Goal: Task Accomplishment & Management: Use online tool/utility

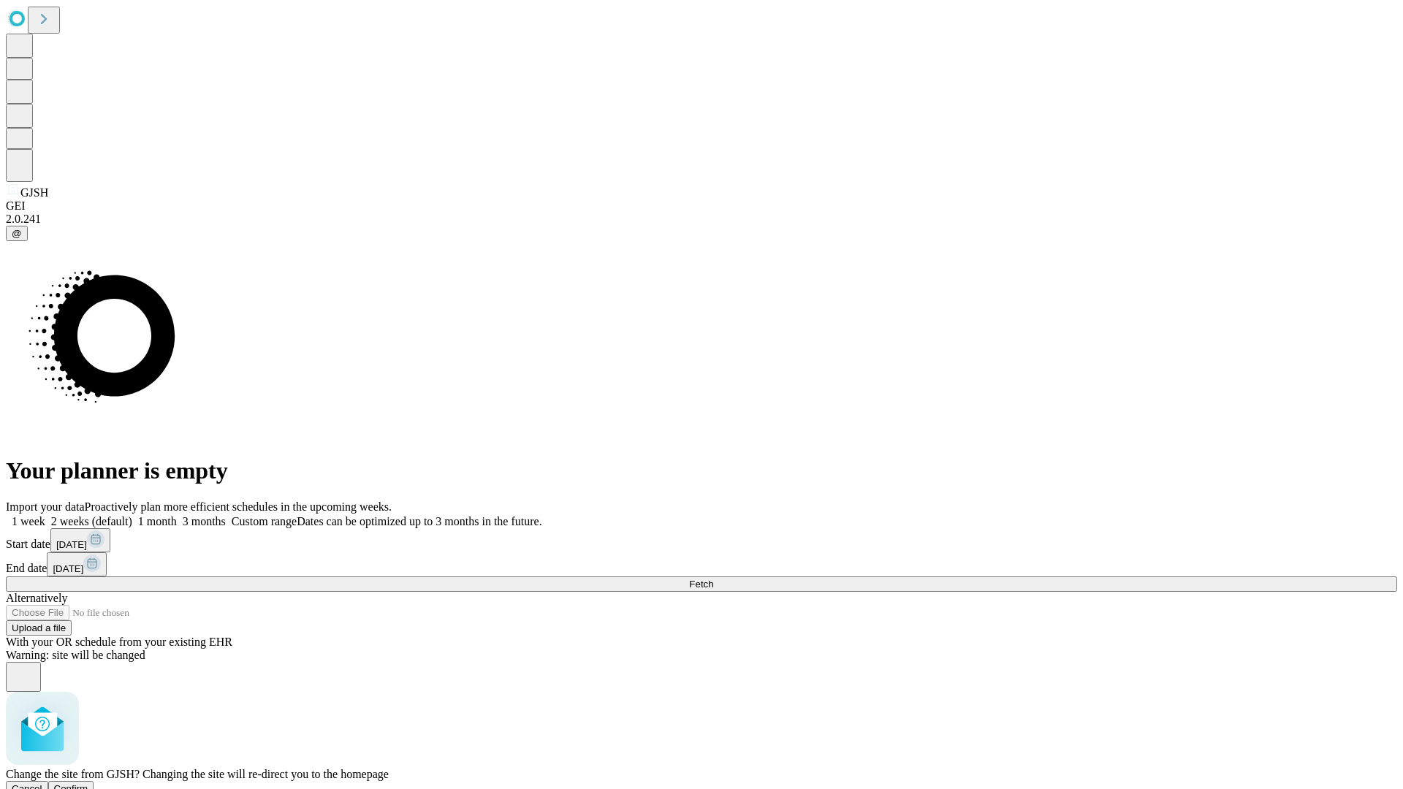
click at [88, 783] on span "Confirm" at bounding box center [71, 788] width 34 height 11
click at [177, 515] on label "1 month" at bounding box center [154, 521] width 45 height 12
click at [713, 579] on span "Fetch" at bounding box center [701, 584] width 24 height 11
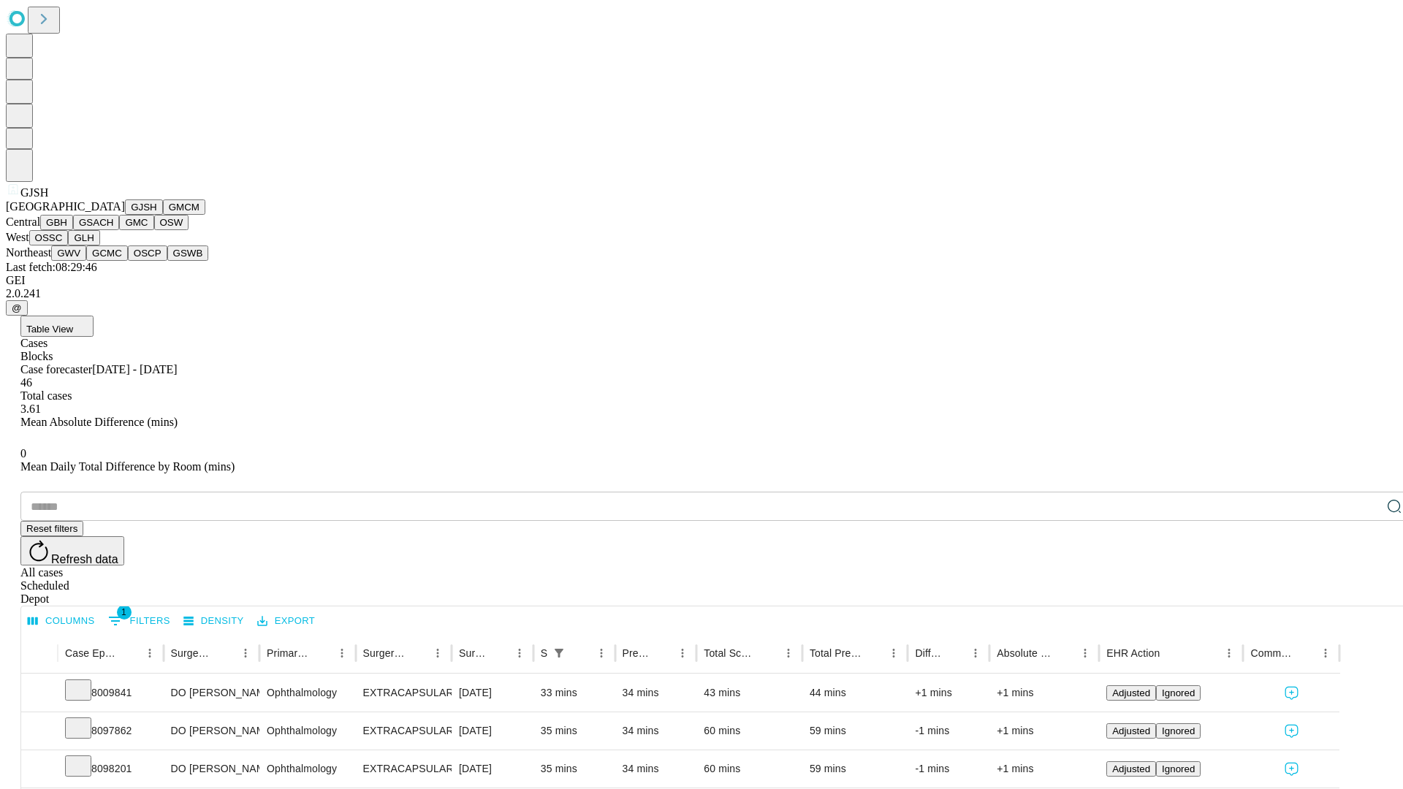
click at [163, 215] on button "GMCM" at bounding box center [184, 206] width 42 height 15
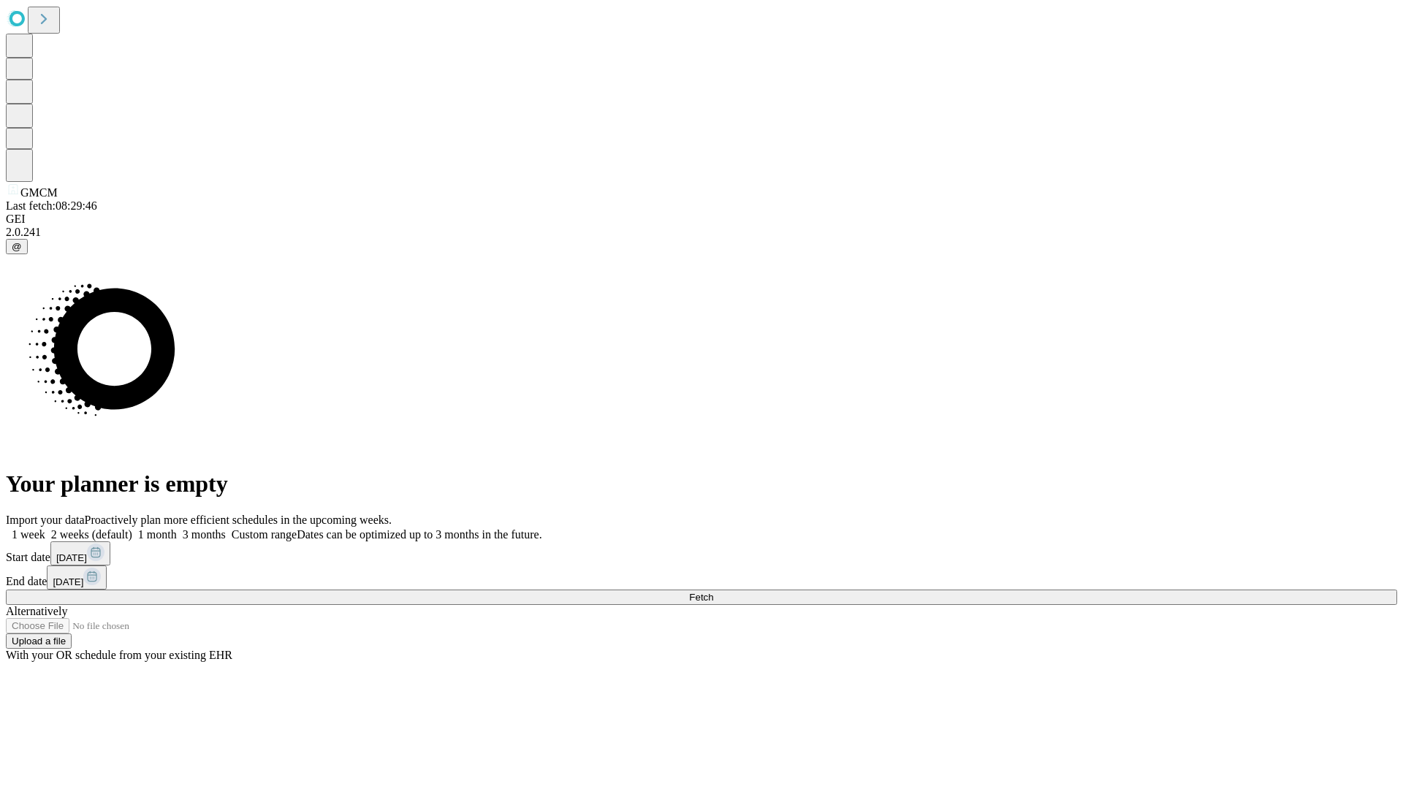
click at [177, 528] on label "1 month" at bounding box center [154, 534] width 45 height 12
click at [713, 592] on span "Fetch" at bounding box center [701, 597] width 24 height 11
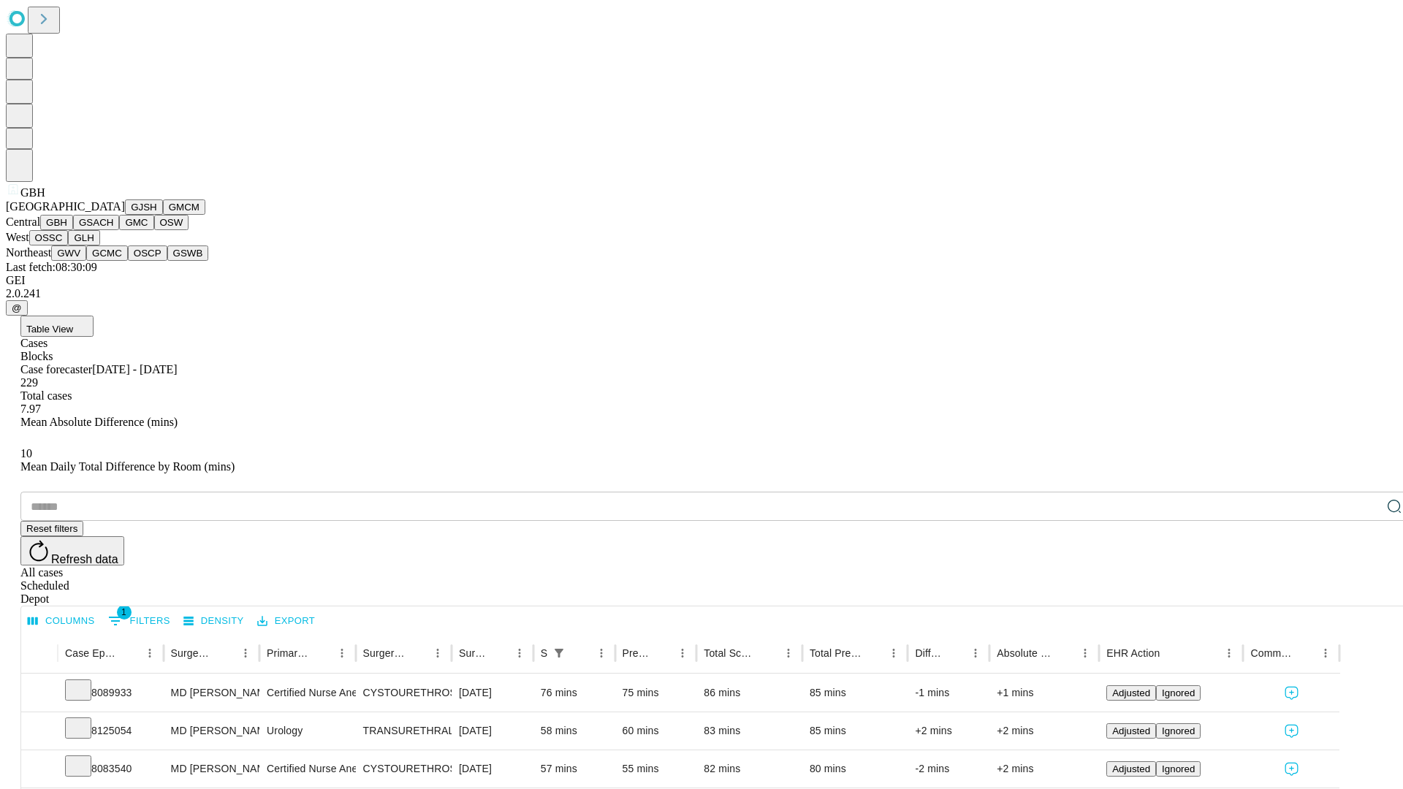
click at [113, 230] on button "GSACH" at bounding box center [96, 222] width 46 height 15
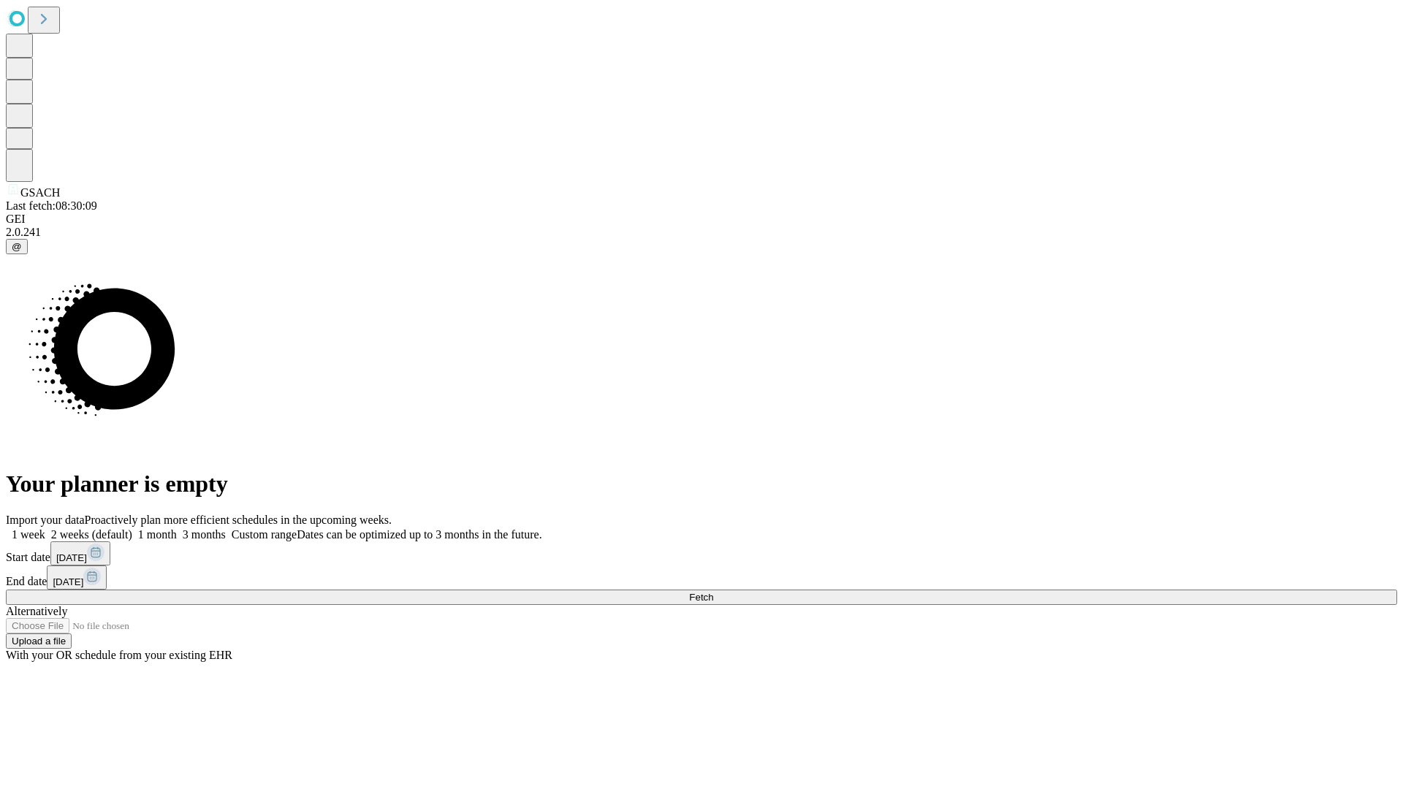
click at [177, 528] on label "1 month" at bounding box center [154, 534] width 45 height 12
click at [713, 592] on span "Fetch" at bounding box center [701, 597] width 24 height 11
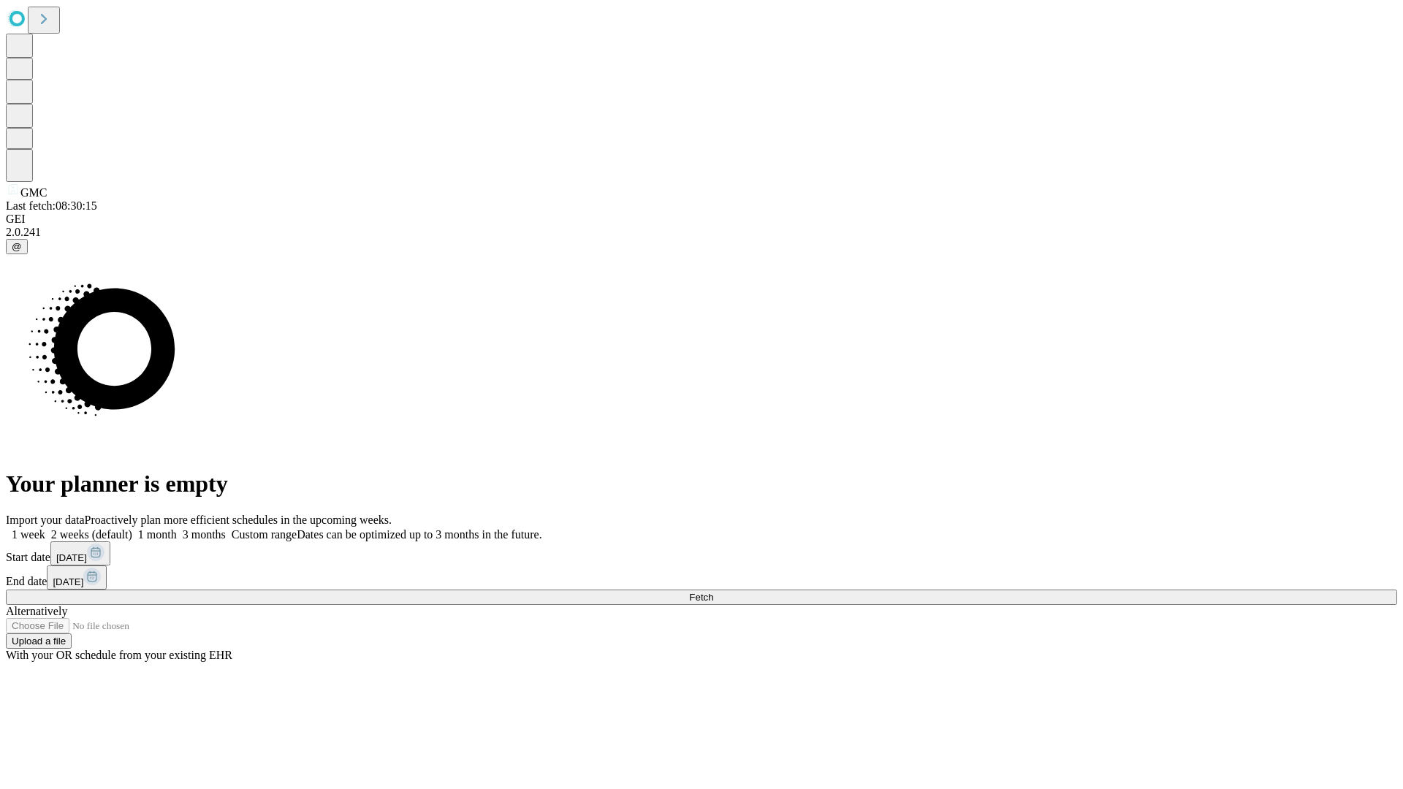
click at [713, 592] on span "Fetch" at bounding box center [701, 597] width 24 height 11
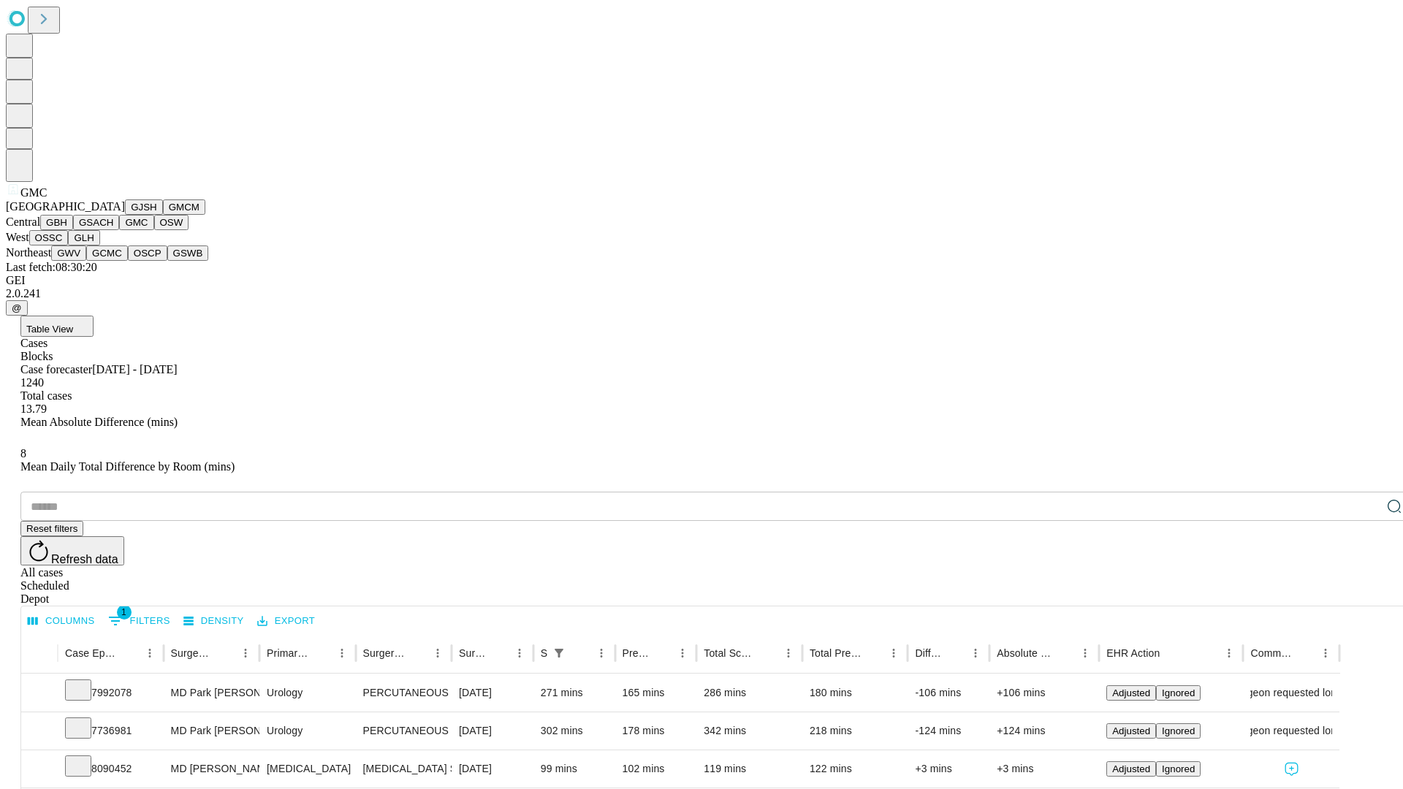
click at [154, 230] on button "OSW" at bounding box center [171, 222] width 35 height 15
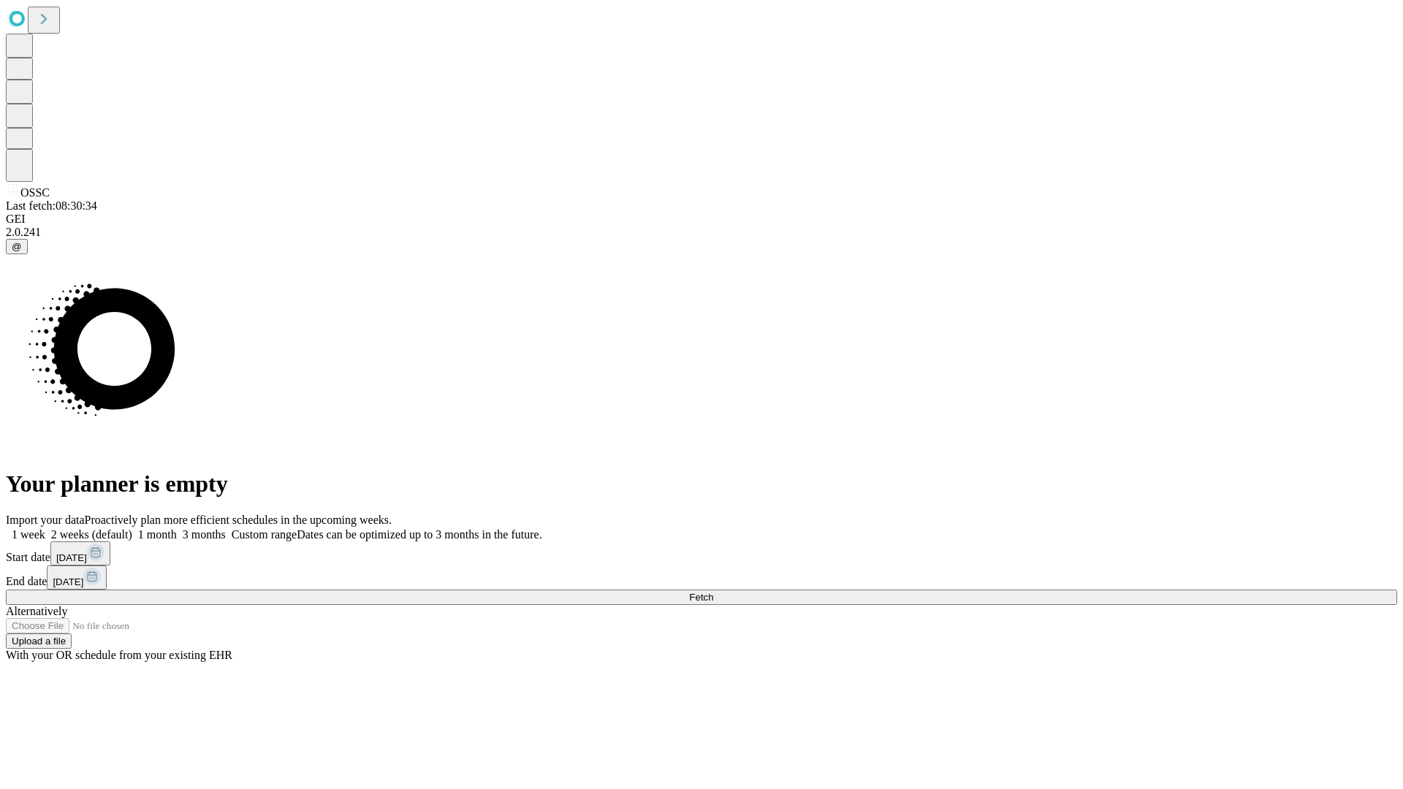
click at [177, 528] on label "1 month" at bounding box center [154, 534] width 45 height 12
click at [713, 592] on span "Fetch" at bounding box center [701, 597] width 24 height 11
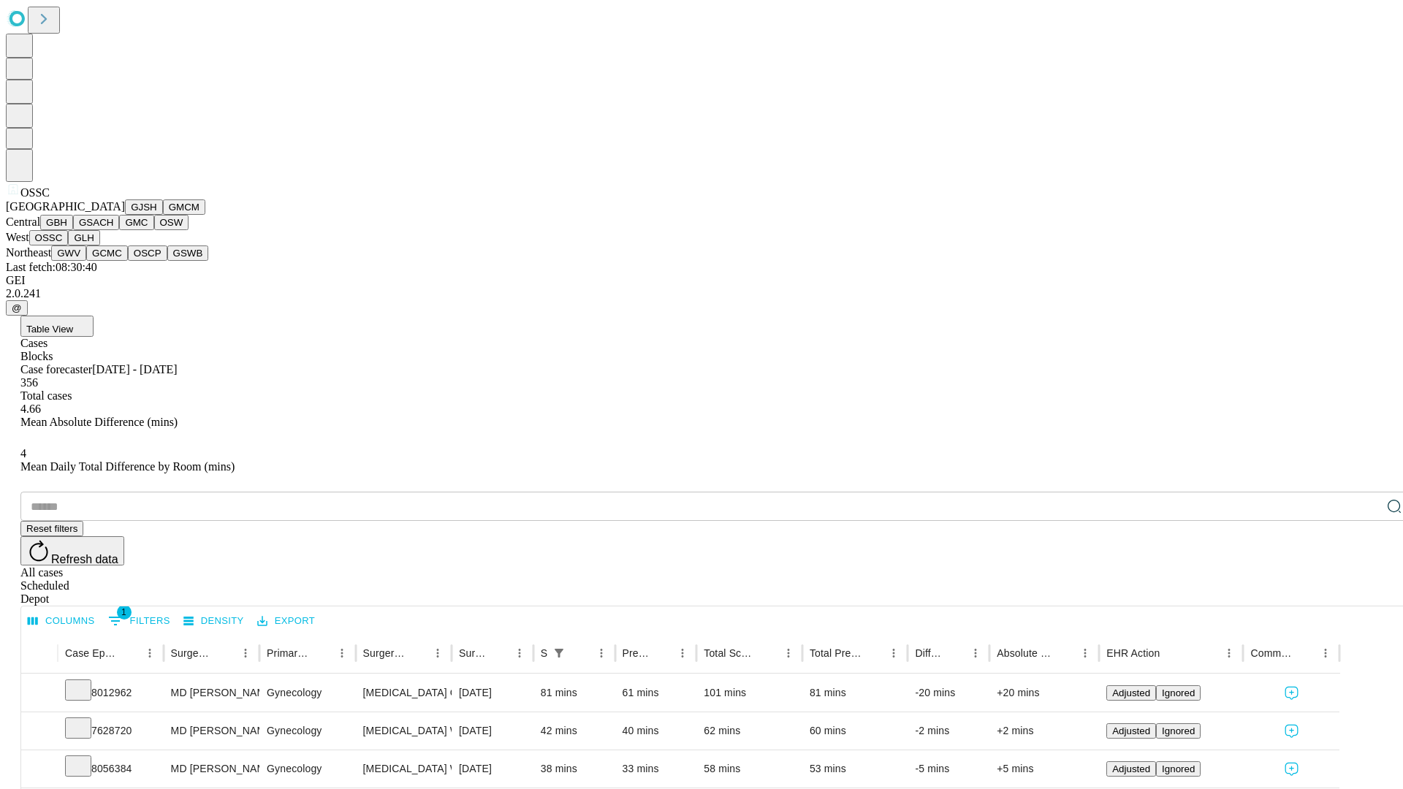
click at [99, 246] on button "GLH" at bounding box center [83, 237] width 31 height 15
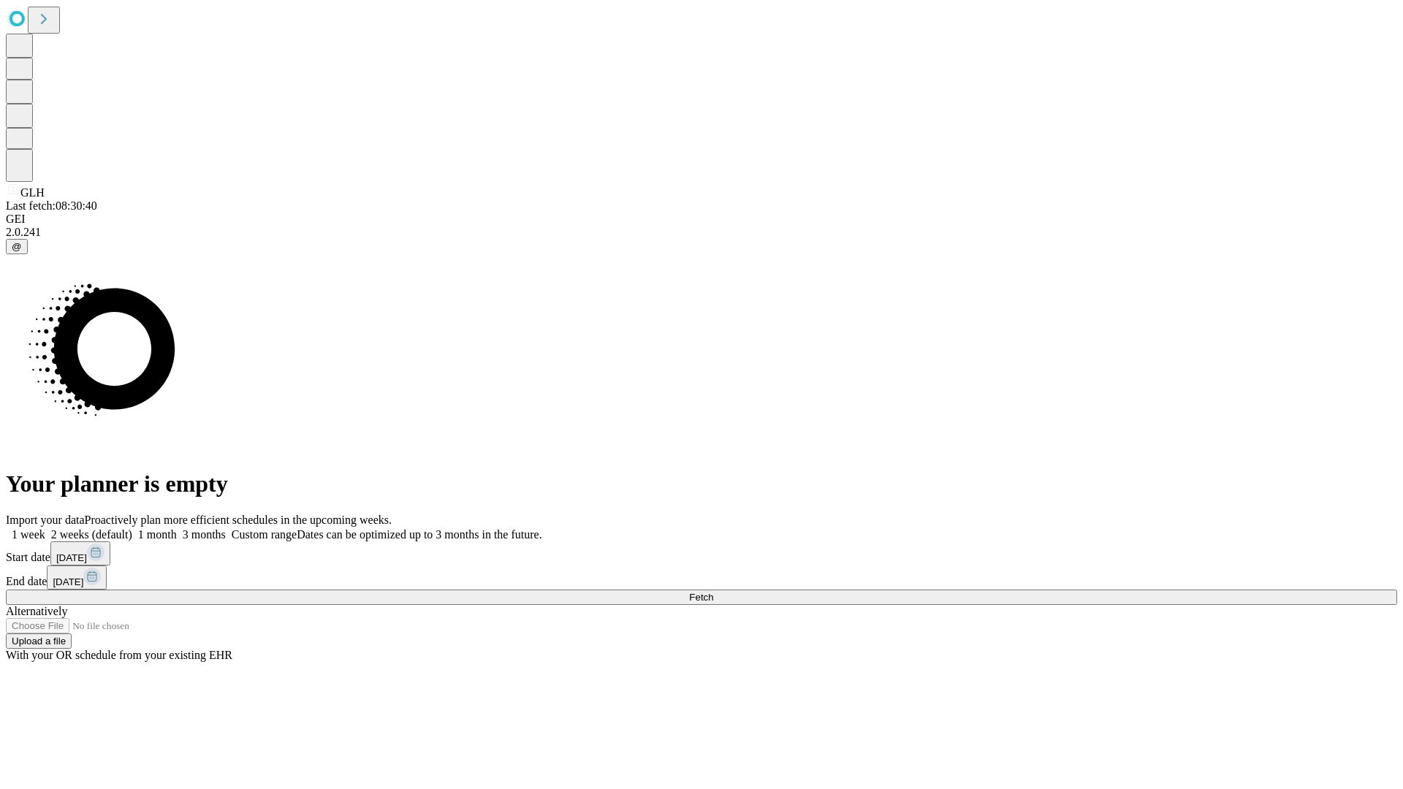
click at [177, 528] on label "1 month" at bounding box center [154, 534] width 45 height 12
click at [713, 592] on span "Fetch" at bounding box center [701, 597] width 24 height 11
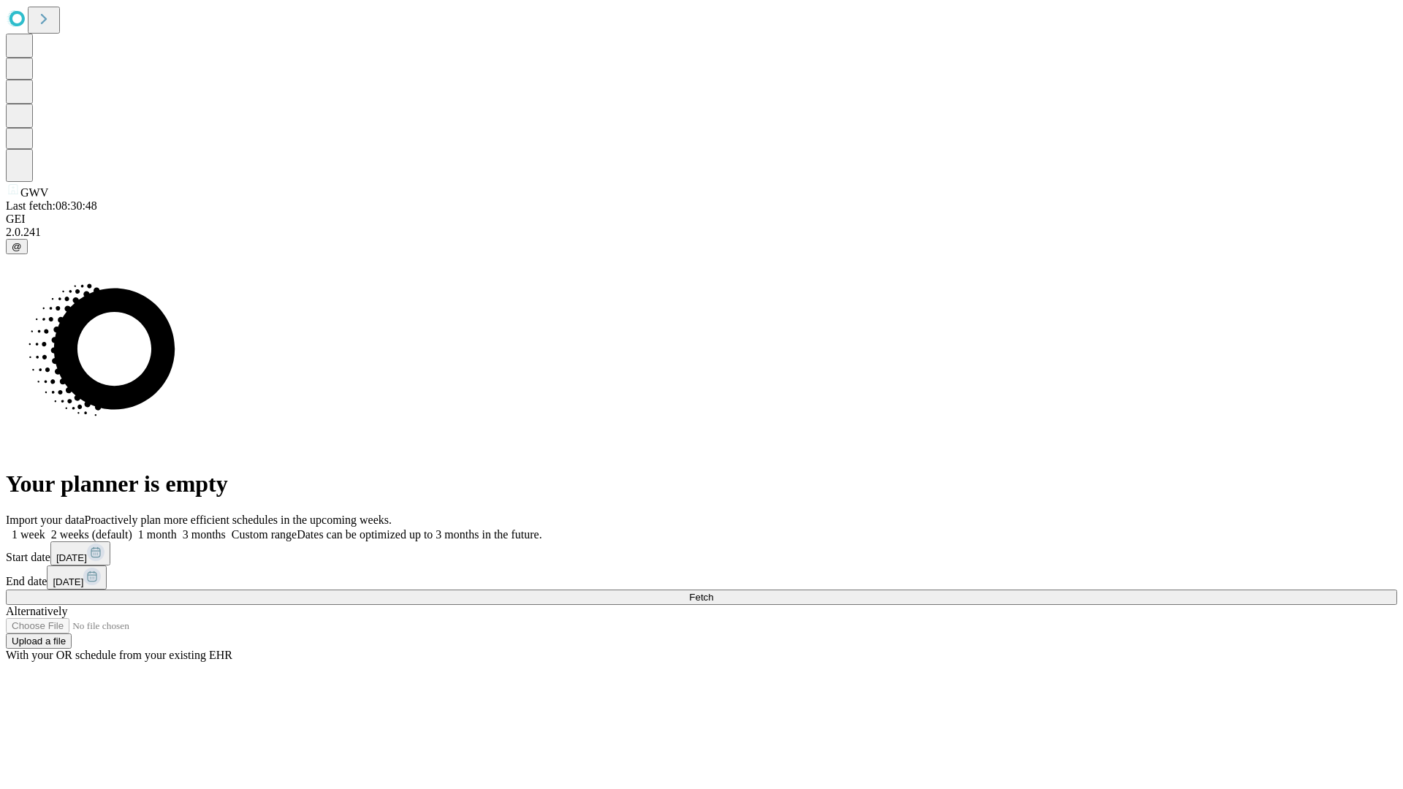
click at [177, 528] on label "1 month" at bounding box center [154, 534] width 45 height 12
click at [713, 592] on span "Fetch" at bounding box center [701, 597] width 24 height 11
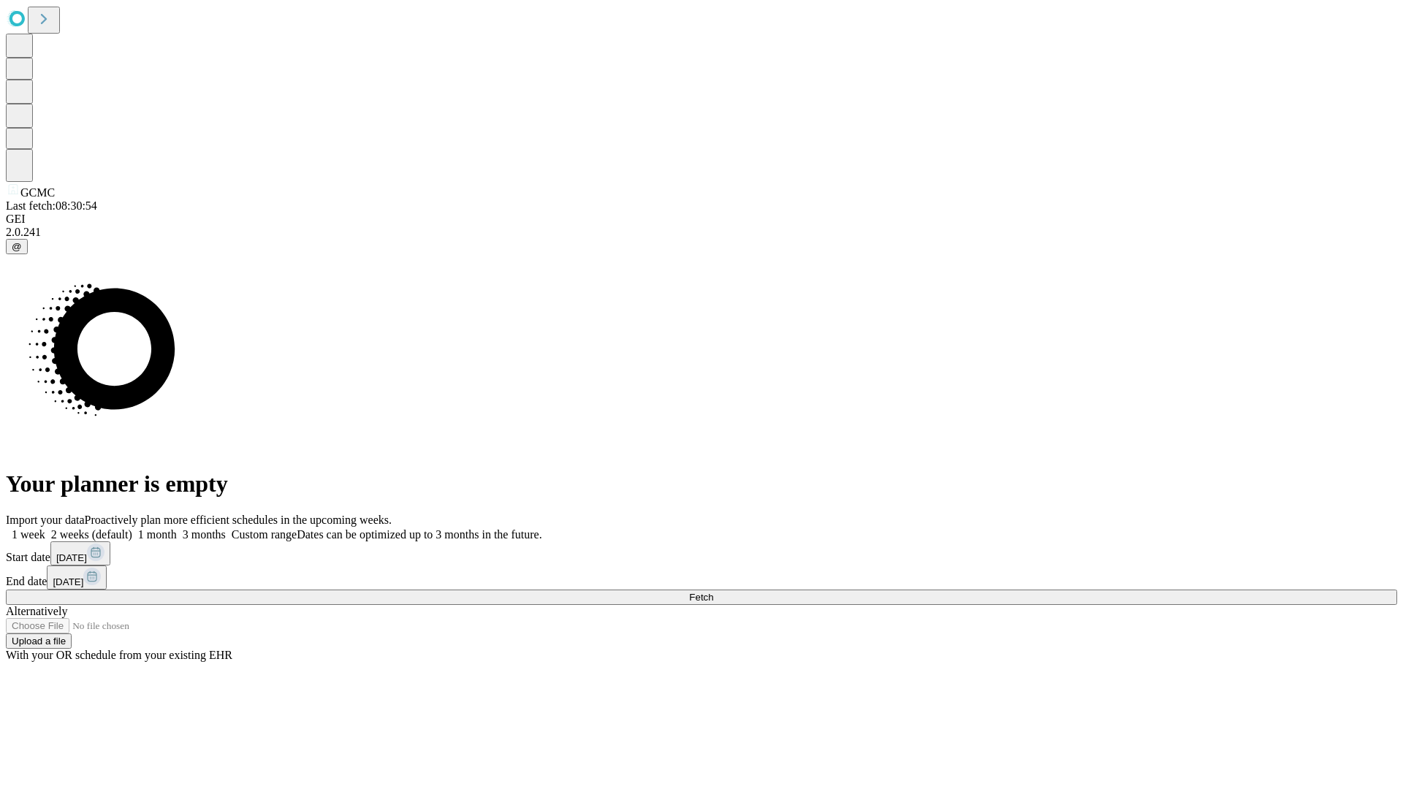
click at [713, 592] on span "Fetch" at bounding box center [701, 597] width 24 height 11
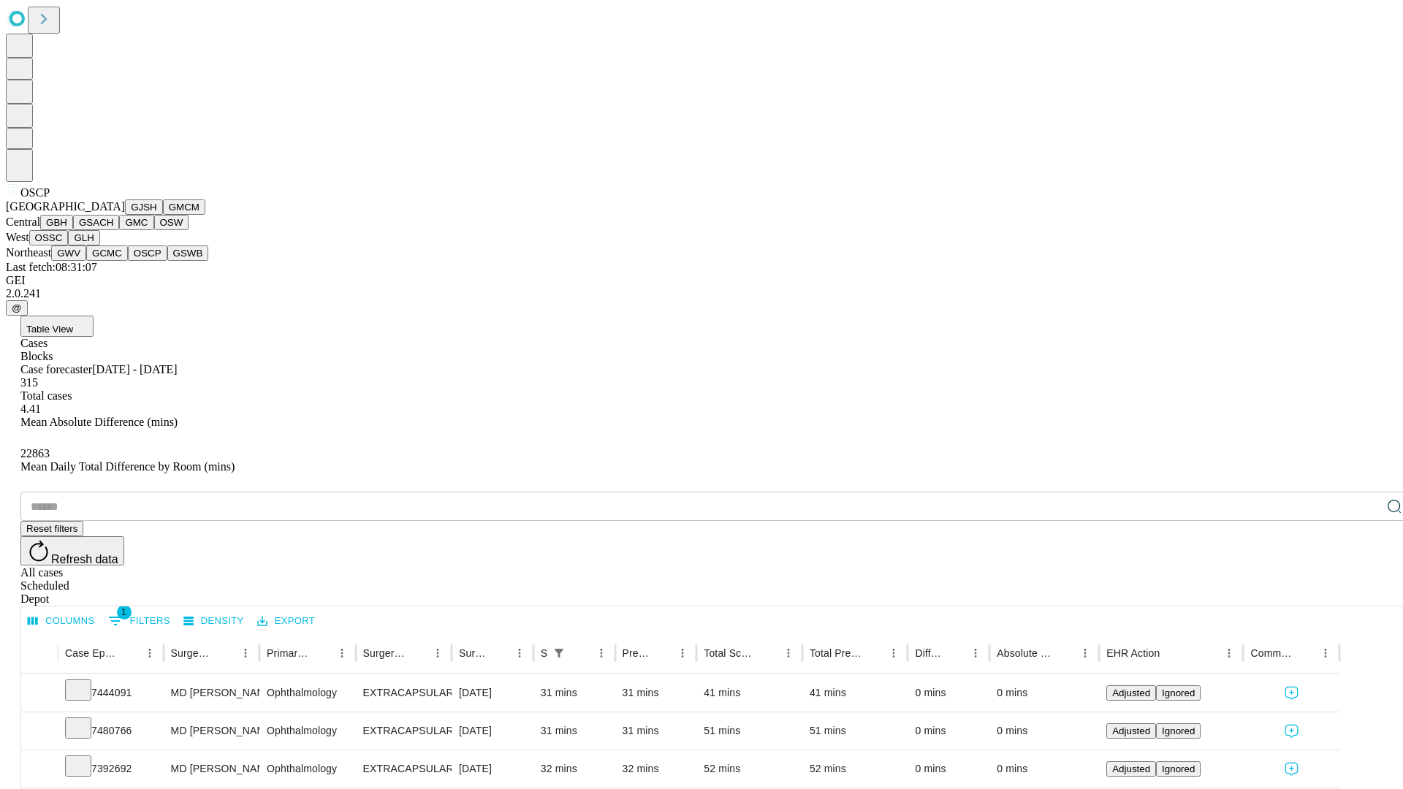
click at [167, 261] on button "GSWB" at bounding box center [188, 253] width 42 height 15
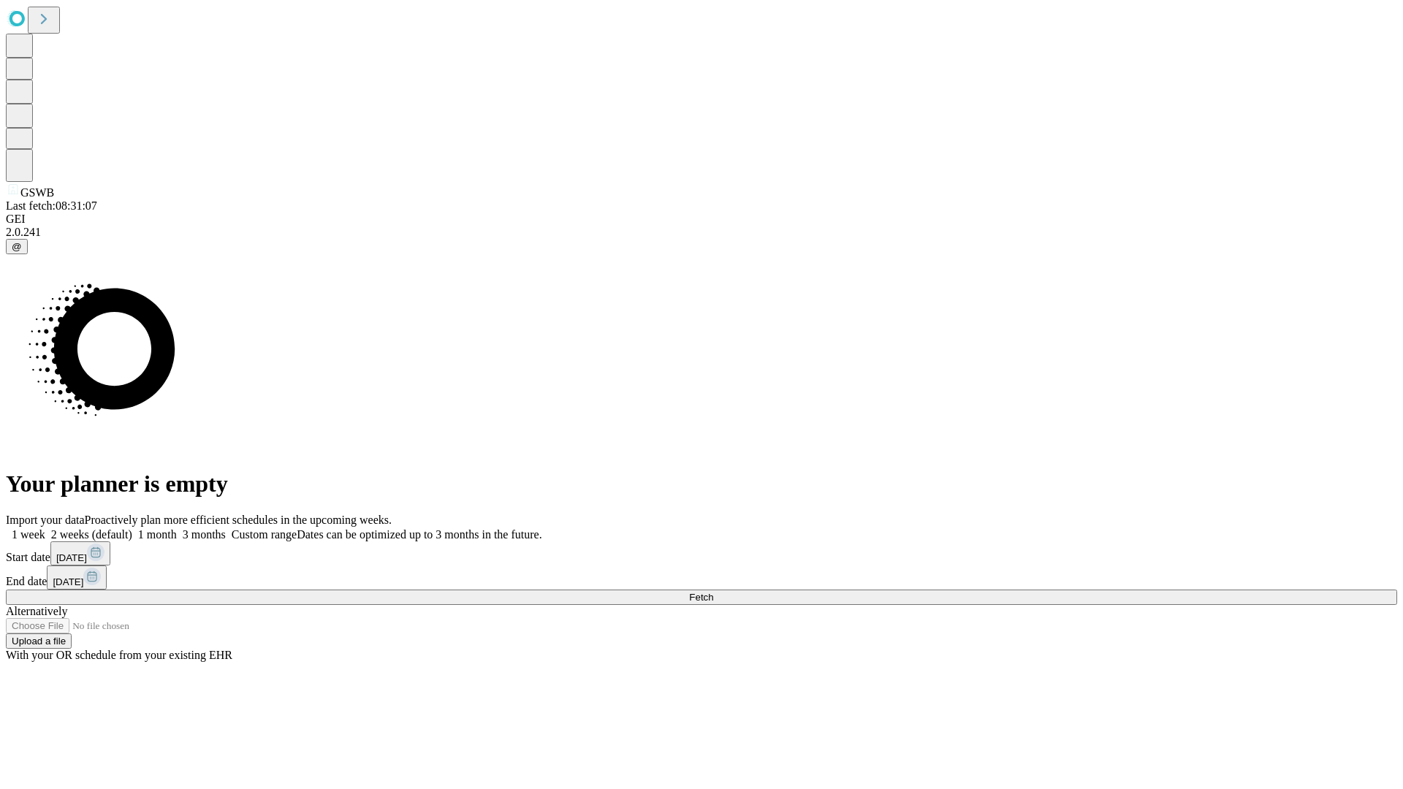
click at [177, 528] on label "1 month" at bounding box center [154, 534] width 45 height 12
click at [713, 592] on span "Fetch" at bounding box center [701, 597] width 24 height 11
